Goal: Task Accomplishment & Management: Complete application form

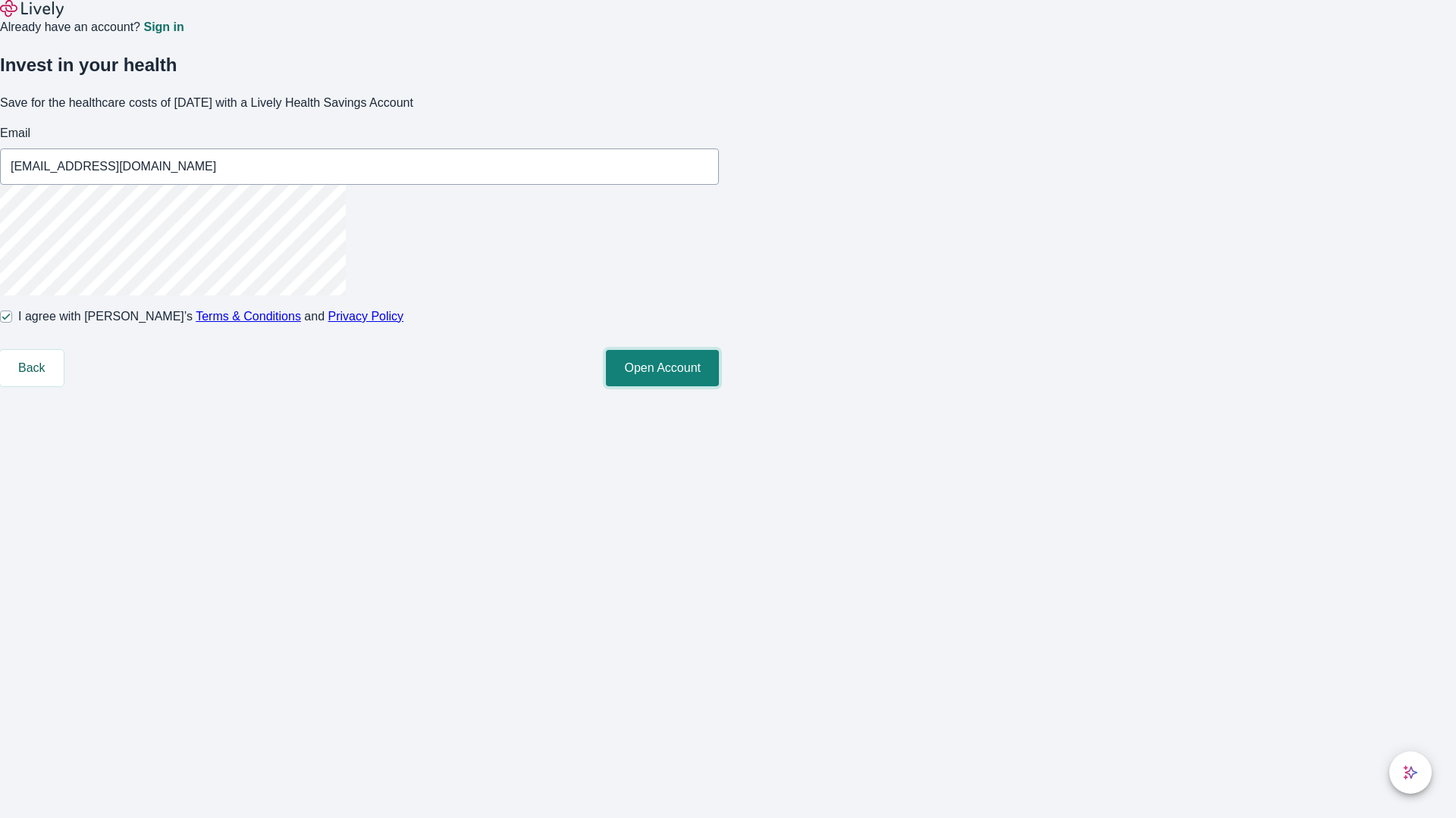
click at [719, 386] on button "Open Account" at bounding box center [662, 368] width 113 height 36
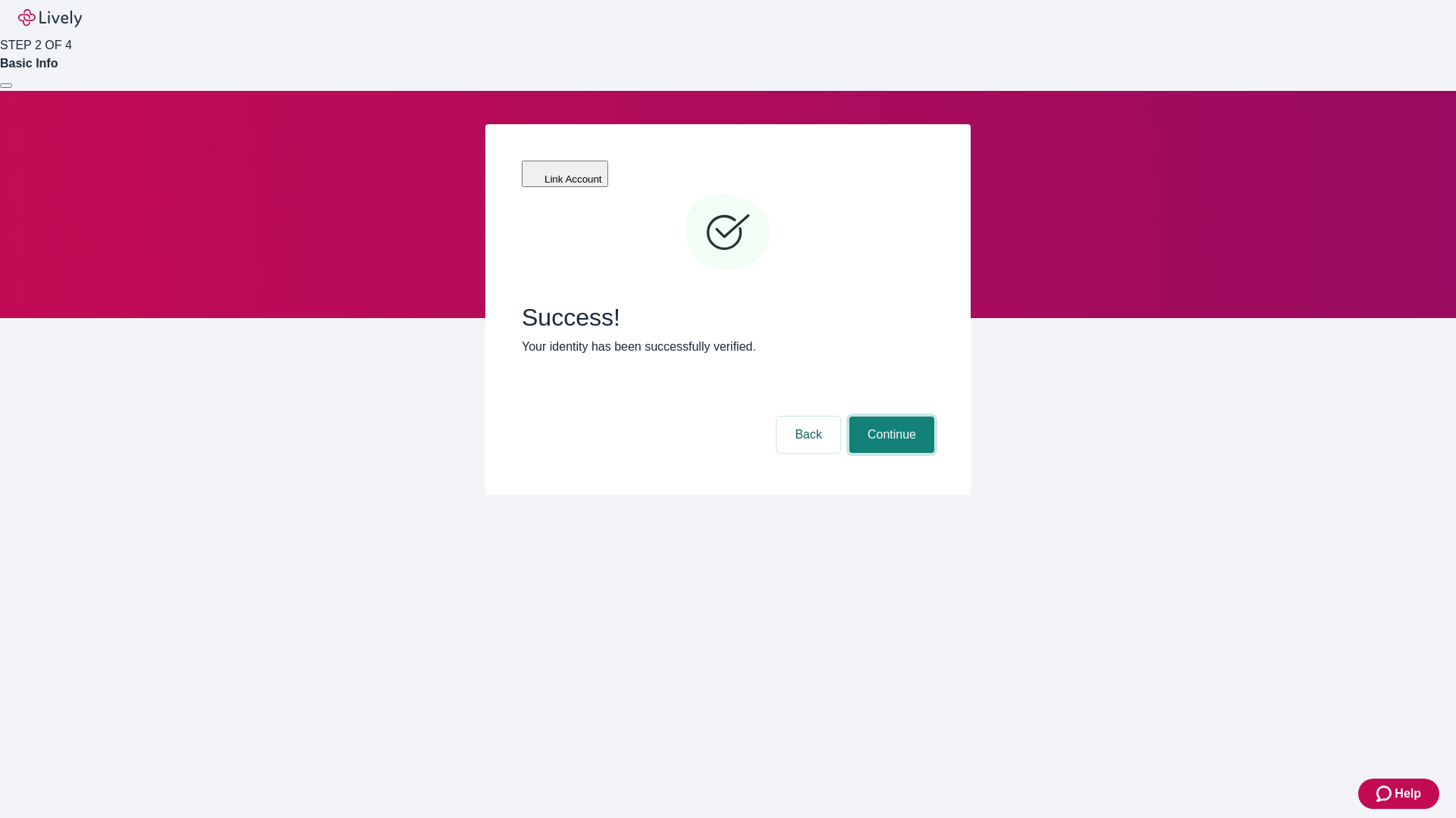
click at [889, 417] on button "Continue" at bounding box center [891, 434] width 85 height 36
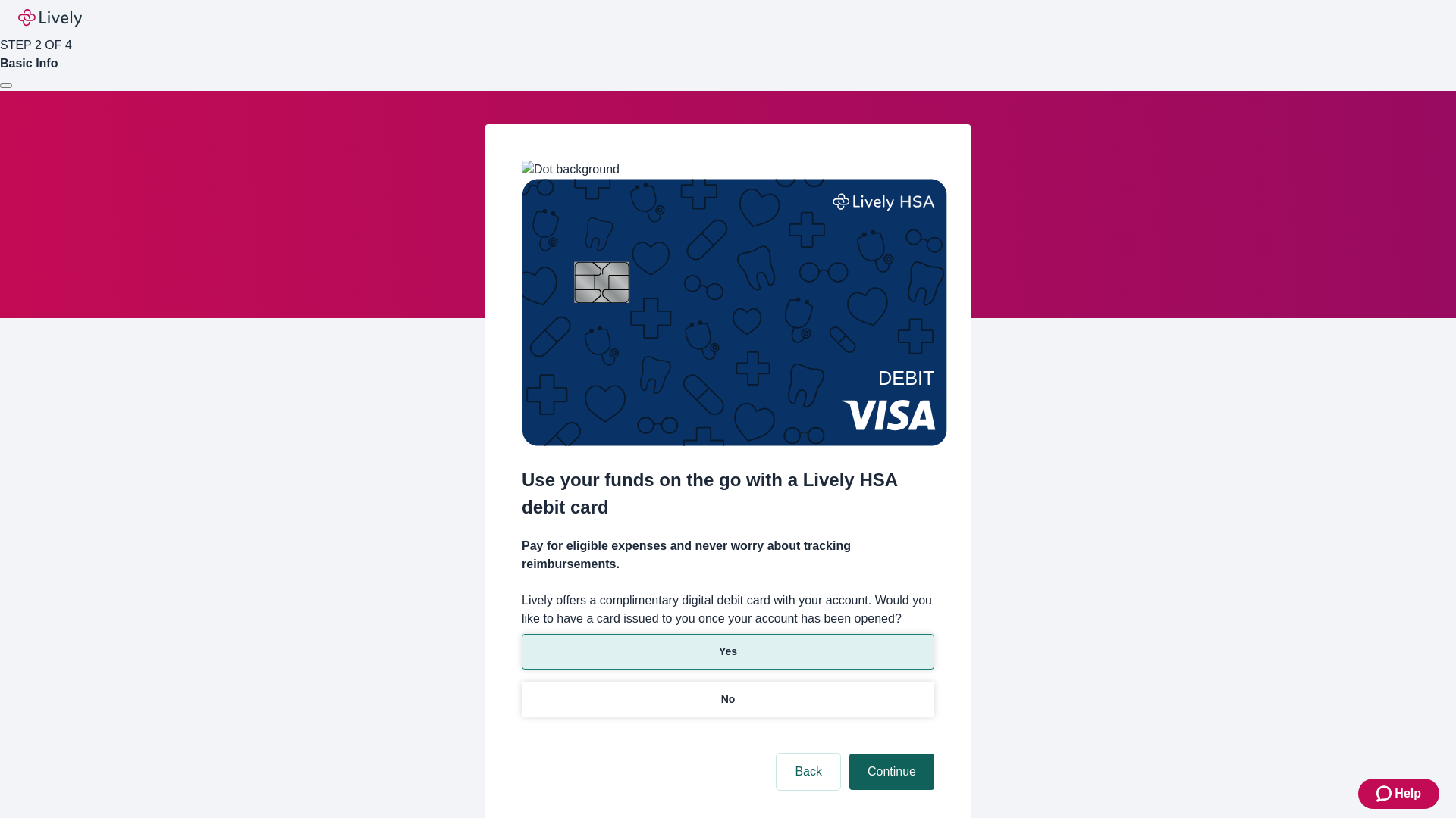
click at [727, 644] on p "Yes" at bounding box center [728, 651] width 18 height 16
click at [889, 754] on button "Continue" at bounding box center [891, 772] width 85 height 36
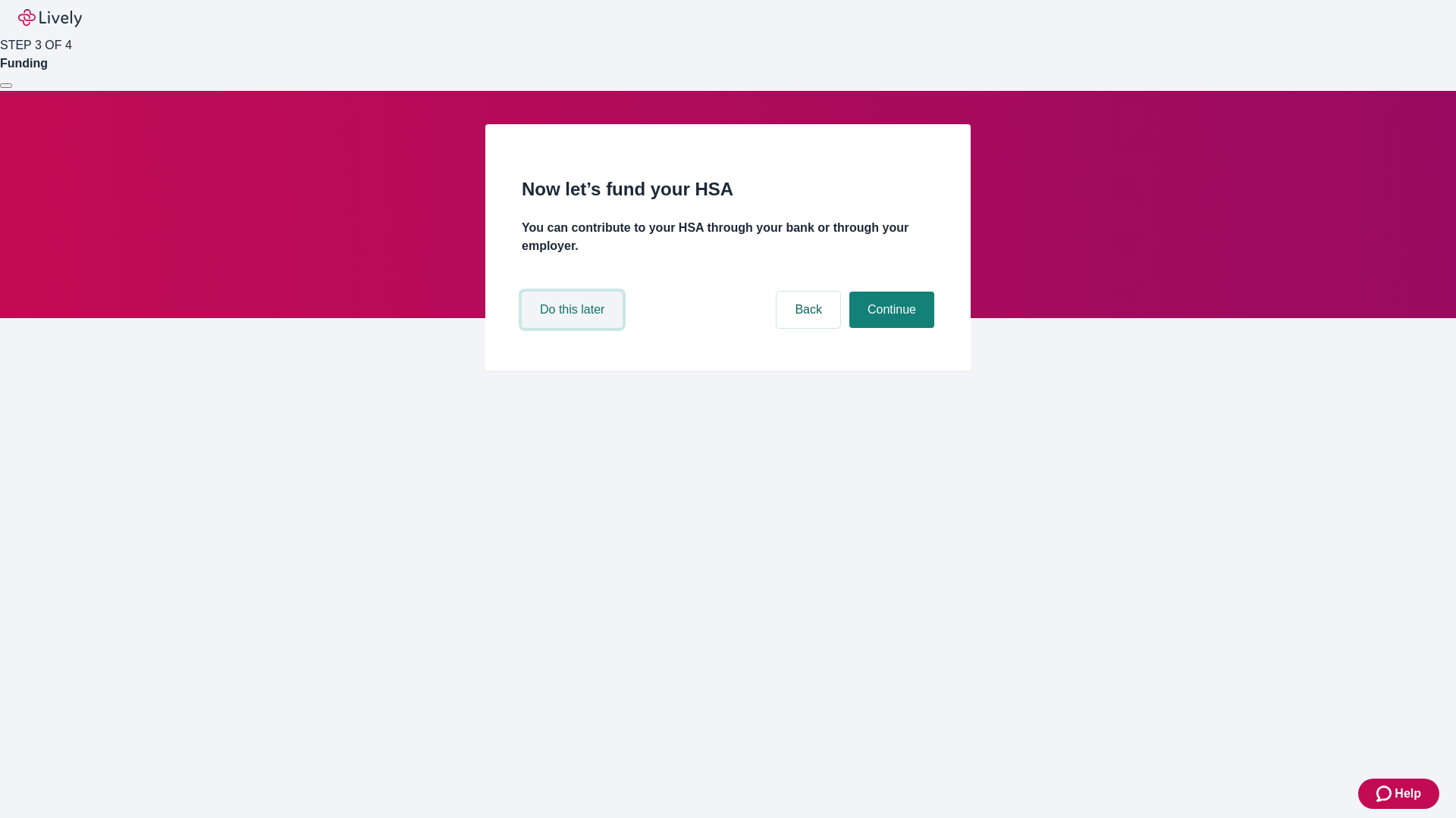
click at [574, 328] on button "Do this later" at bounding box center [571, 309] width 101 height 36
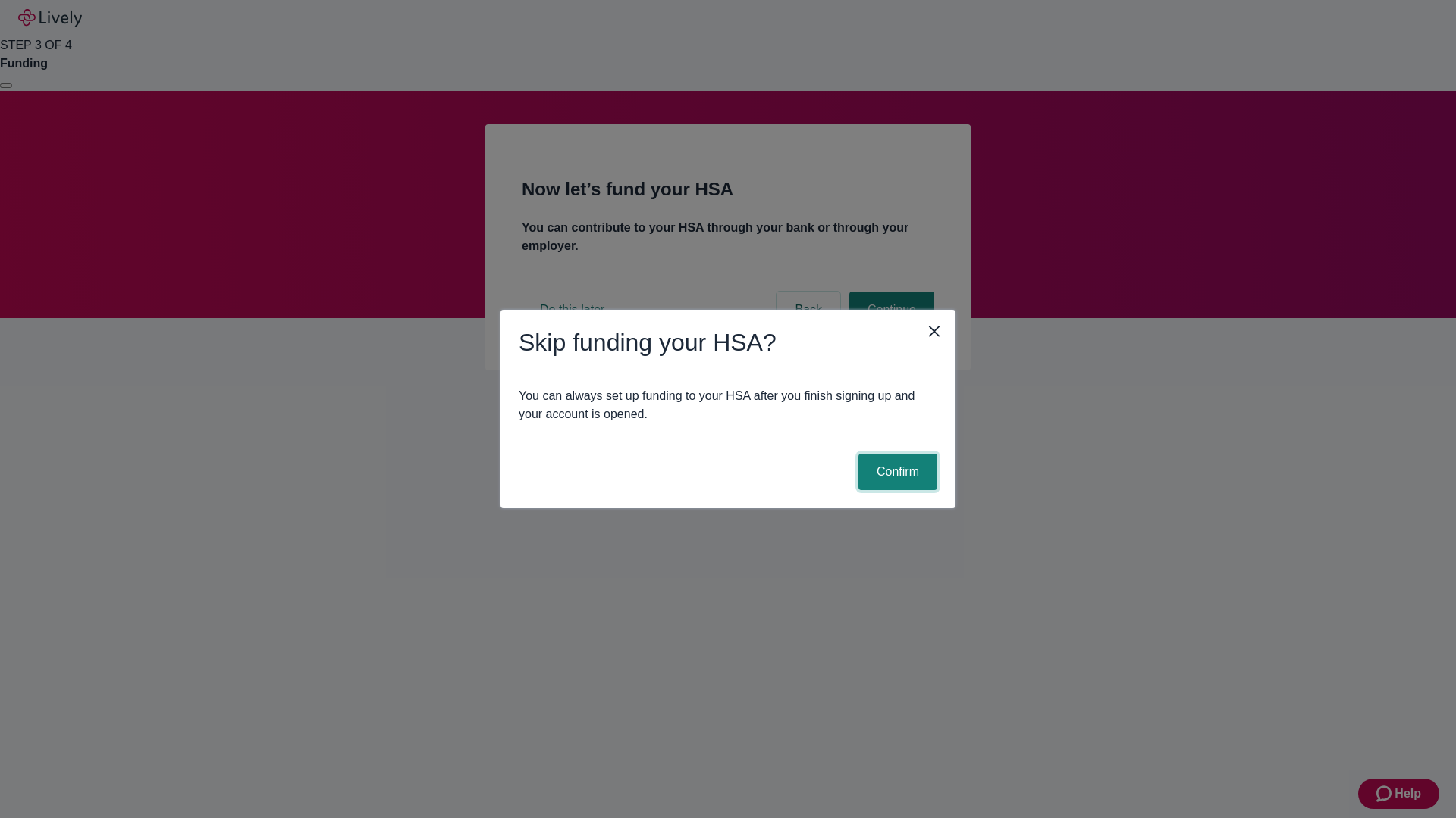
click at [895, 472] on button "Confirm" at bounding box center [897, 471] width 78 height 36
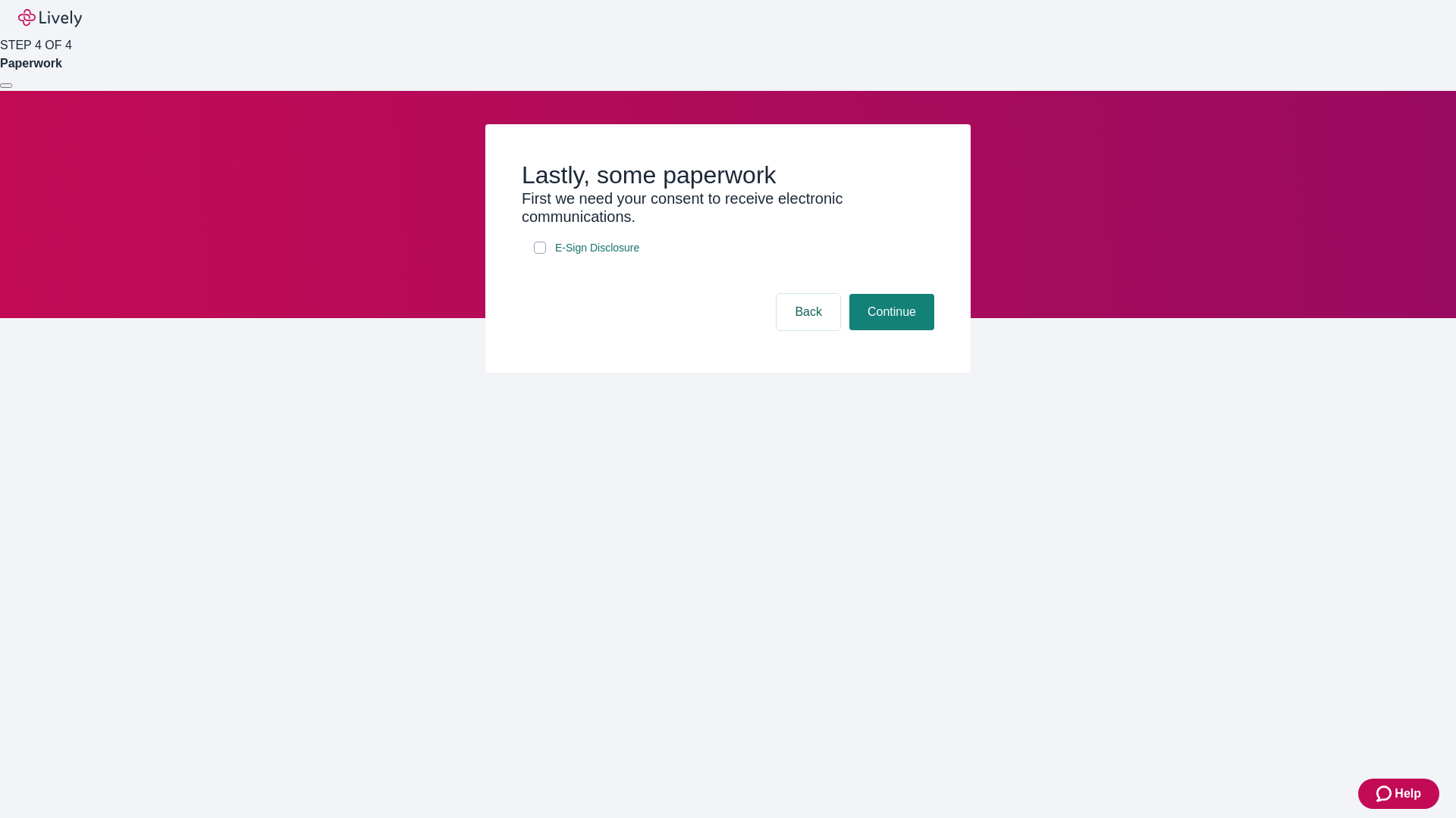
click at [540, 254] on input "E-Sign Disclosure" at bounding box center [540, 247] width 12 height 12
checkbox input "true"
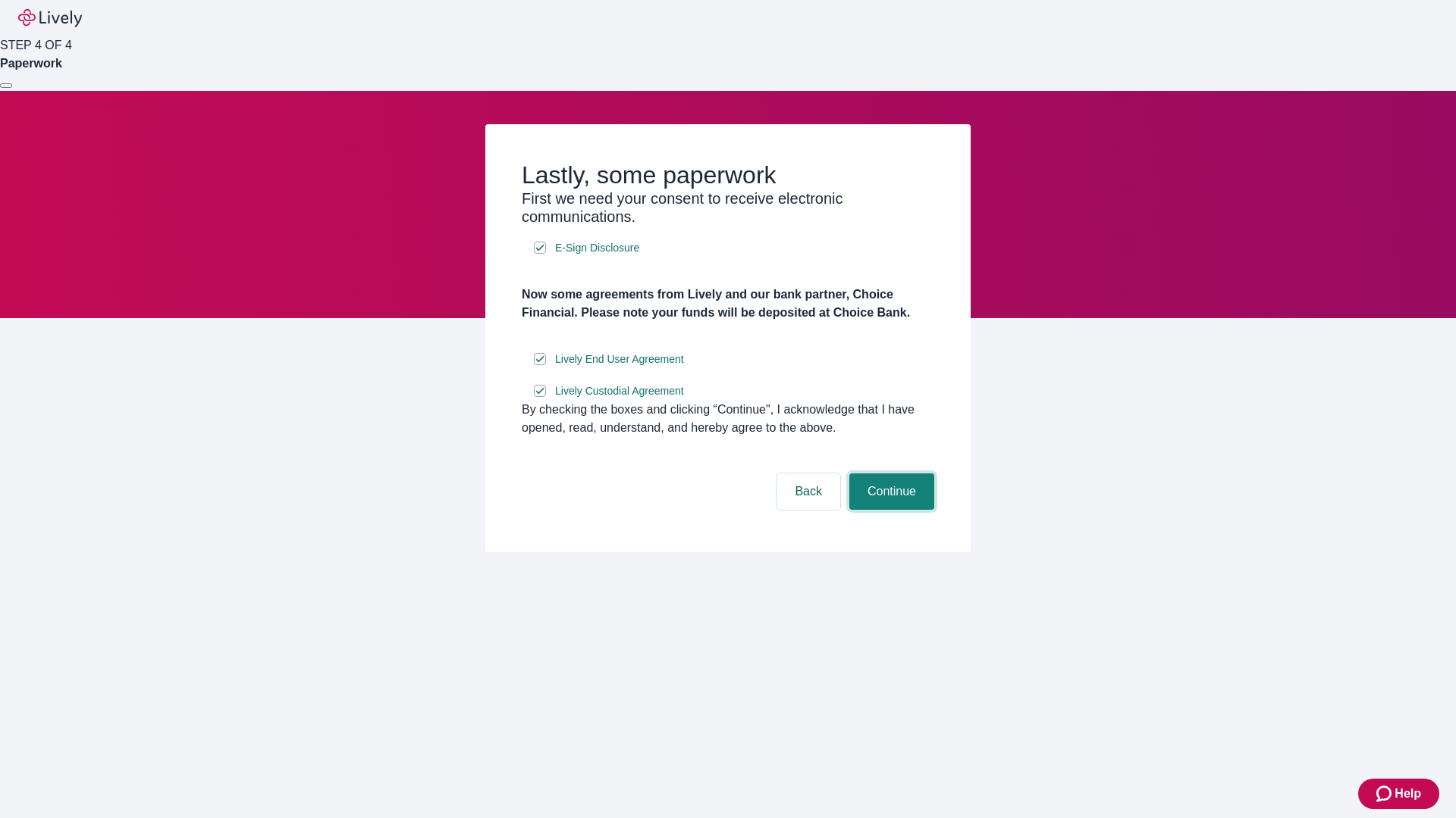
click at [889, 510] on button "Continue" at bounding box center [891, 492] width 85 height 36
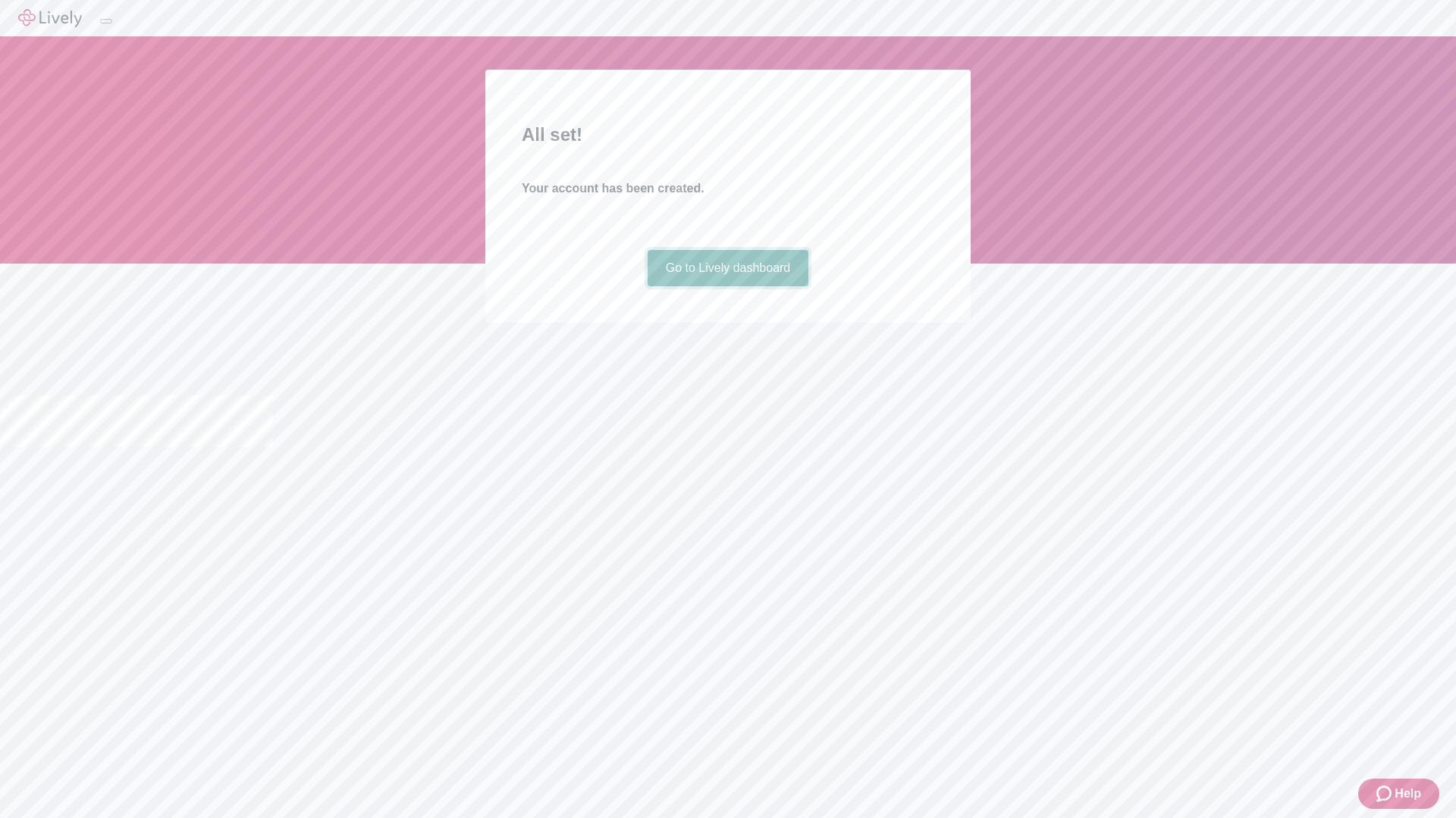
click at [727, 287] on link "Go to Lively dashboard" at bounding box center [728, 267] width 161 height 36
